Goal: Information Seeking & Learning: Learn about a topic

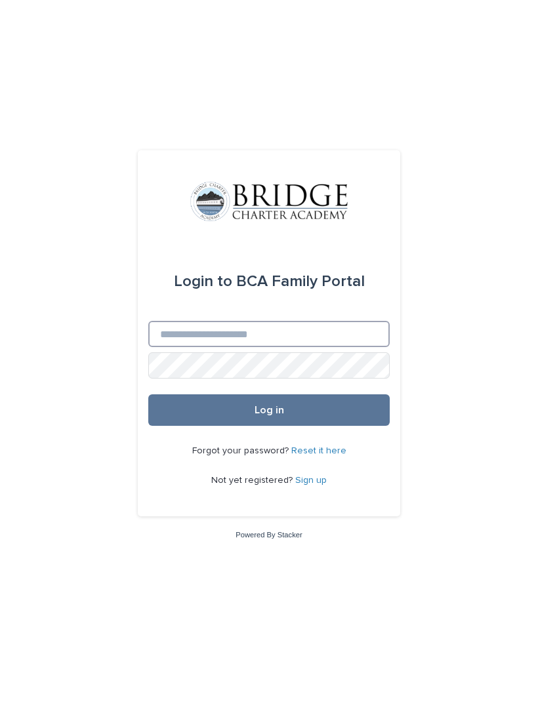
click at [268, 346] on input "Email" at bounding box center [268, 334] width 241 height 26
type input "**********"
click at [340, 426] on button "Log in" at bounding box center [268, 409] width 241 height 31
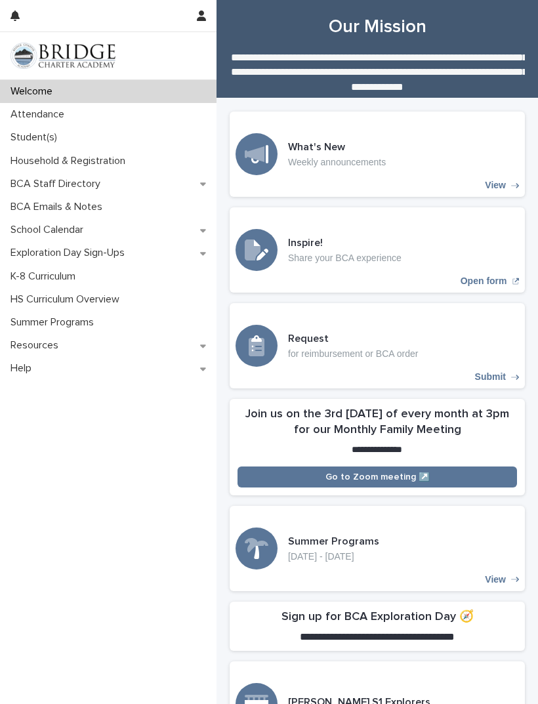
click at [73, 114] on p "Attendance" at bounding box center [40, 114] width 70 height 12
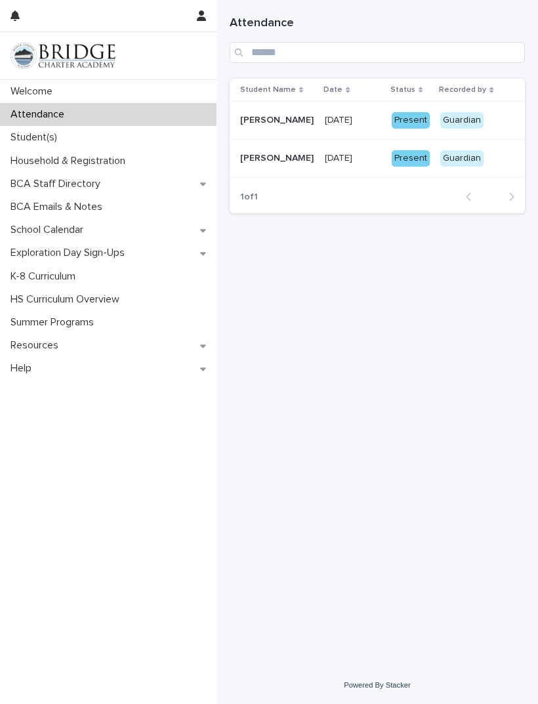
click at [50, 148] on div "Student(s)" at bounding box center [108, 137] width 216 height 23
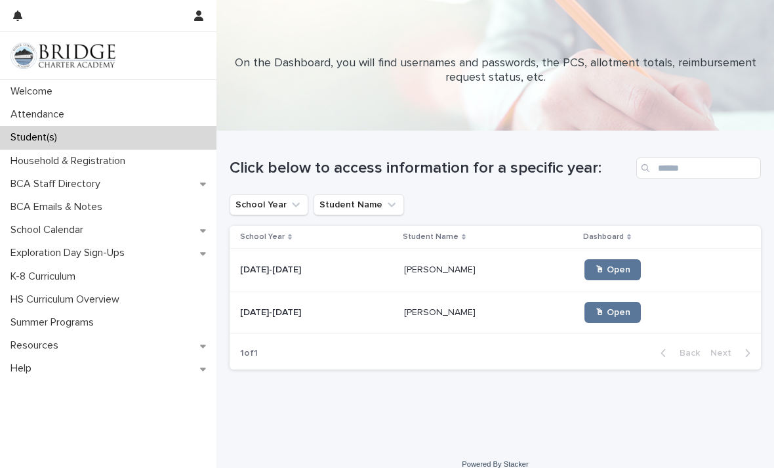
click at [437, 318] on div "Marina Carlson Marina Carlson" at bounding box center [489, 313] width 170 height 22
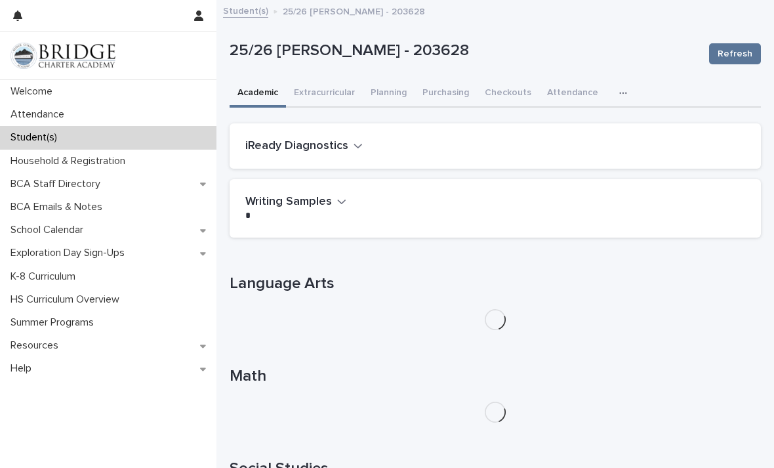
click at [537, 89] on icon "button" at bounding box center [623, 93] width 8 height 9
click at [537, 131] on button "General" at bounding box center [581, 127] width 87 height 20
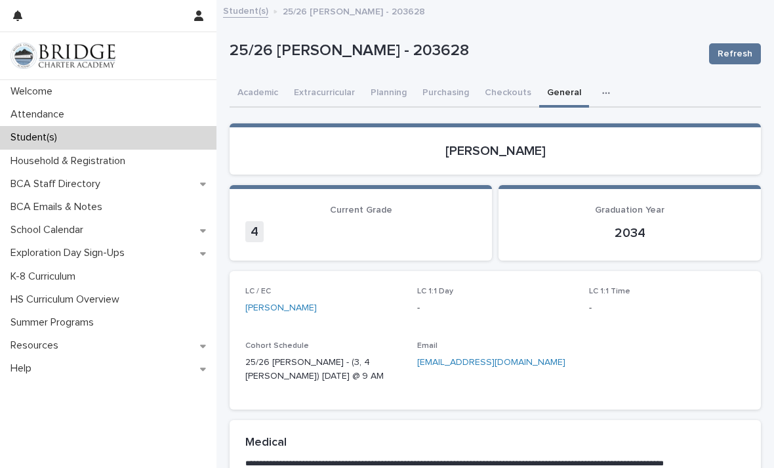
click at [266, 87] on button "Academic" at bounding box center [258, 94] width 56 height 28
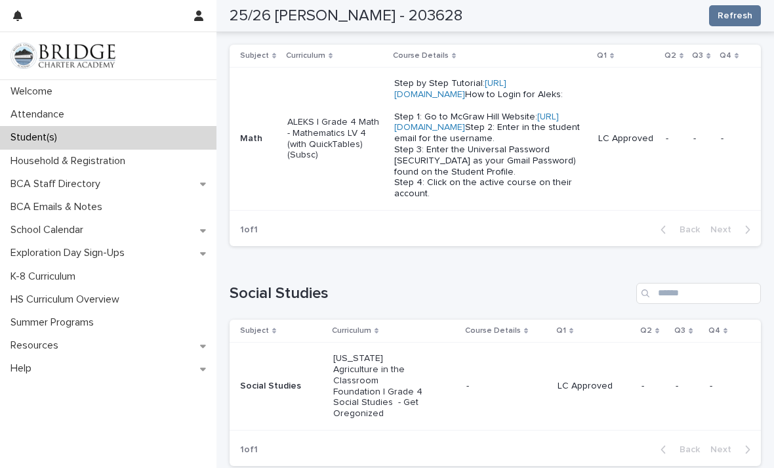
scroll to position [531, 0]
click at [492, 131] on link "https://my.mheducation.com" at bounding box center [476, 121] width 165 height 20
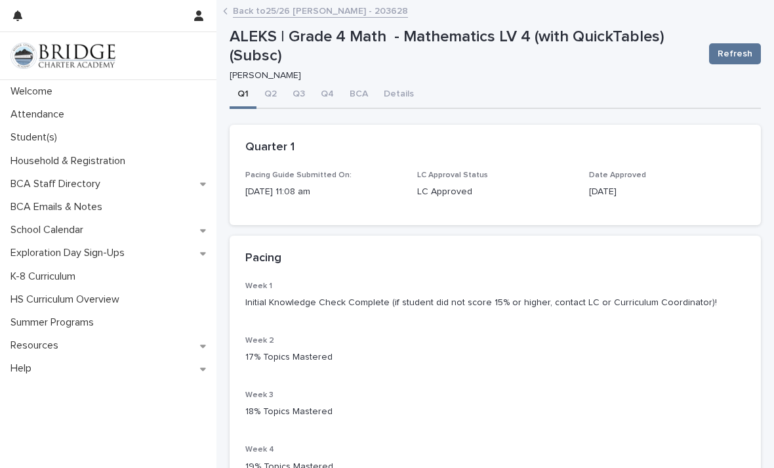
click at [244, 11] on link "Back to 25/26 Carlson, Marina - 203628" at bounding box center [320, 10] width 175 height 15
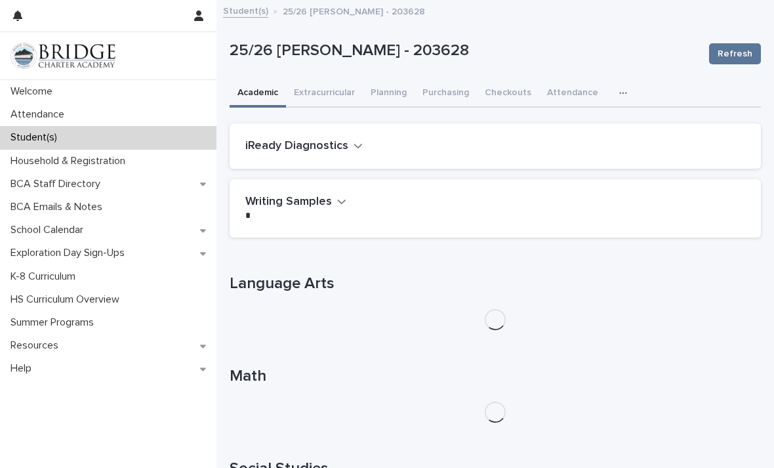
click at [537, 91] on icon "button" at bounding box center [623, 93] width 8 height 9
click at [537, 130] on button "General" at bounding box center [581, 127] width 87 height 20
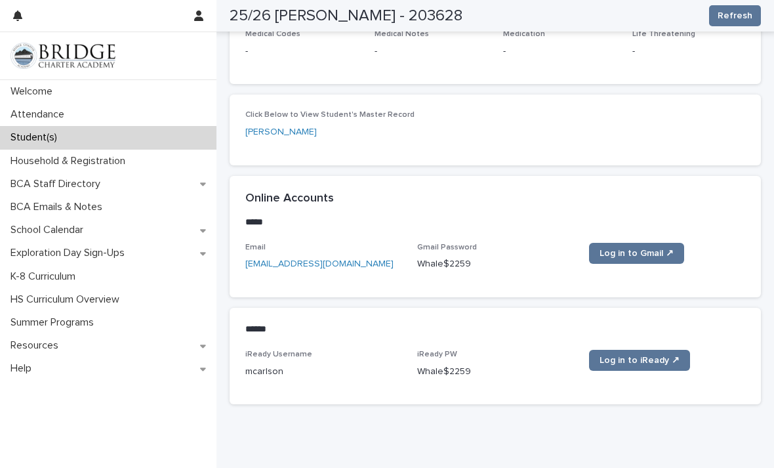
scroll to position [473, 0]
click at [537, 0] on div "25/26 Carlson, Marina - 203628 Refresh" at bounding box center [495, 15] width 531 height 31
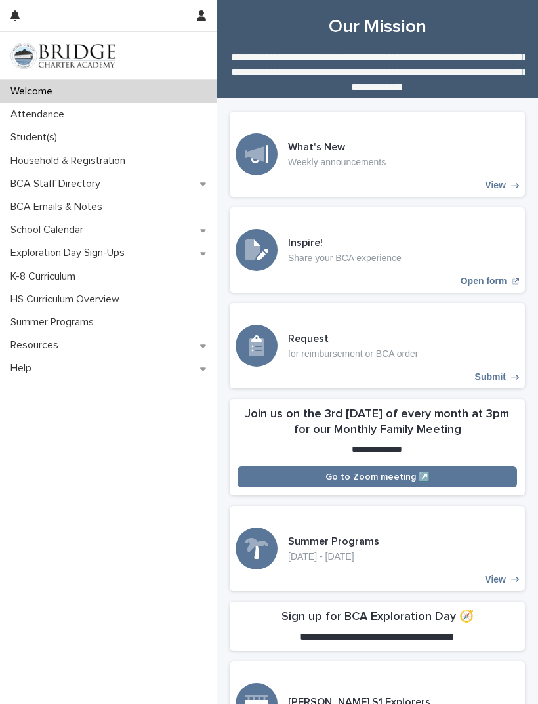
click at [96, 140] on div "Student(s)" at bounding box center [108, 137] width 216 height 23
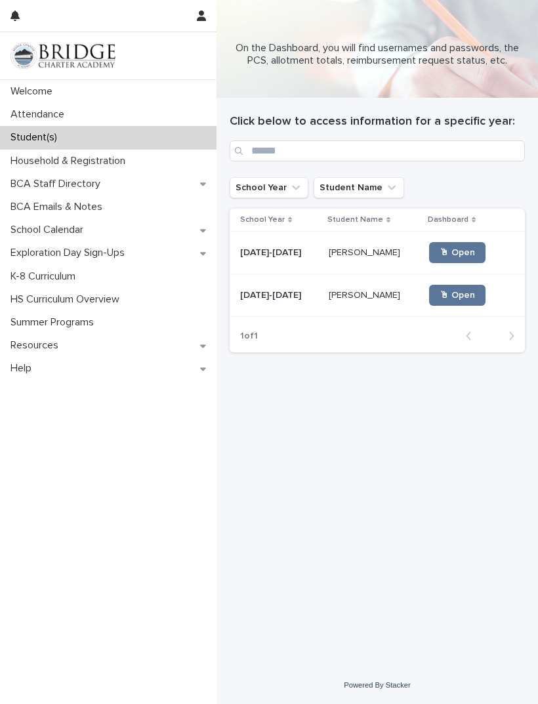
click at [366, 300] on p "Marina Carlson" at bounding box center [366, 294] width 74 height 14
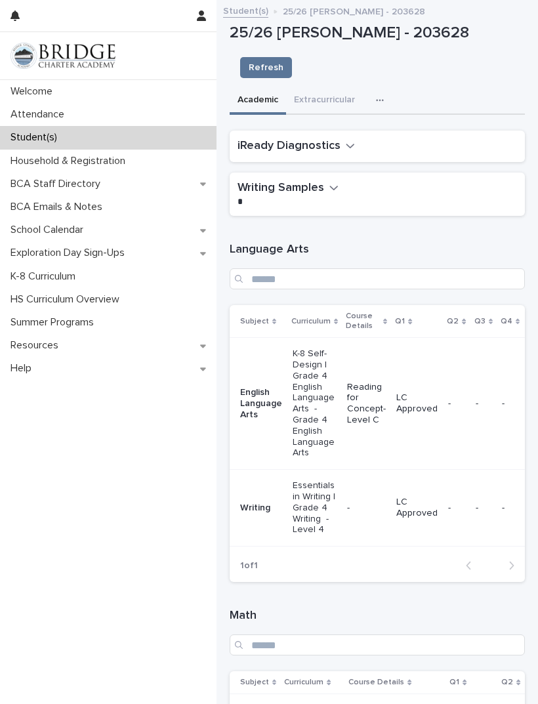
click at [376, 96] on icon "button" at bounding box center [380, 100] width 8 height 9
click at [354, 203] on button "General" at bounding box center [346, 213] width 87 height 20
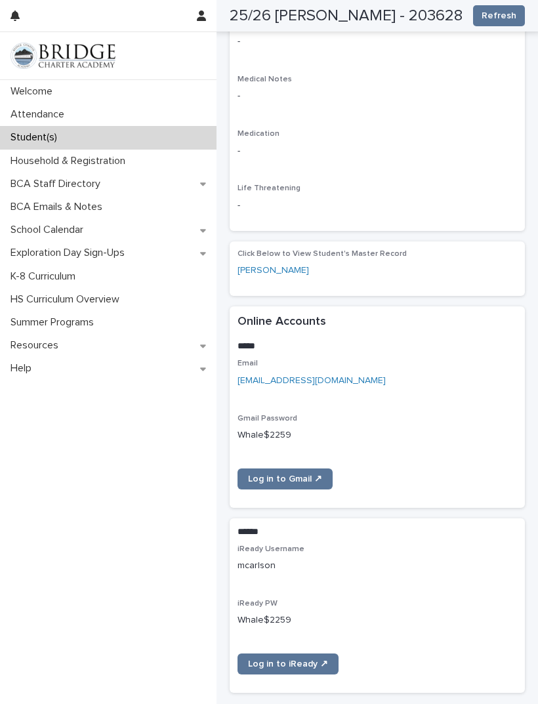
scroll to position [659, 0]
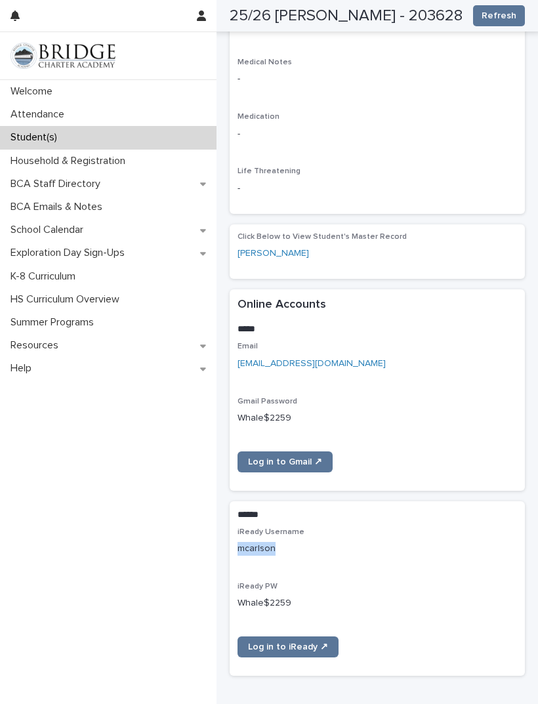
click at [327, 451] on link "Log in to Gmail ↗" at bounding box center [284, 461] width 95 height 21
